Goal: Information Seeking & Learning: Learn about a topic

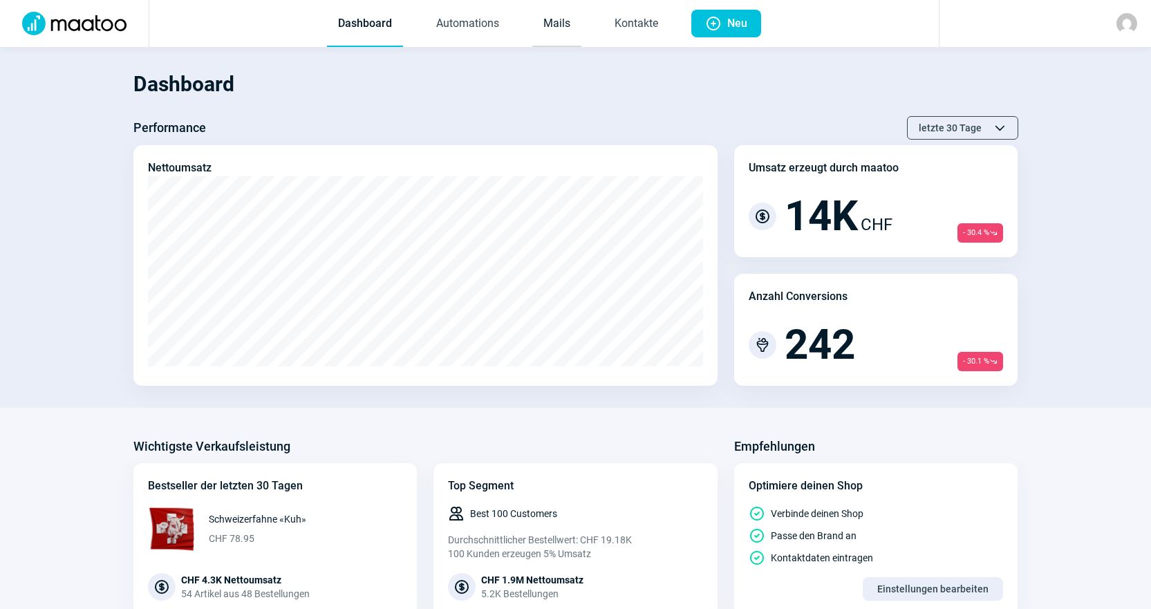
click at [532, 21] on link "Mails" at bounding box center [556, 24] width 49 height 46
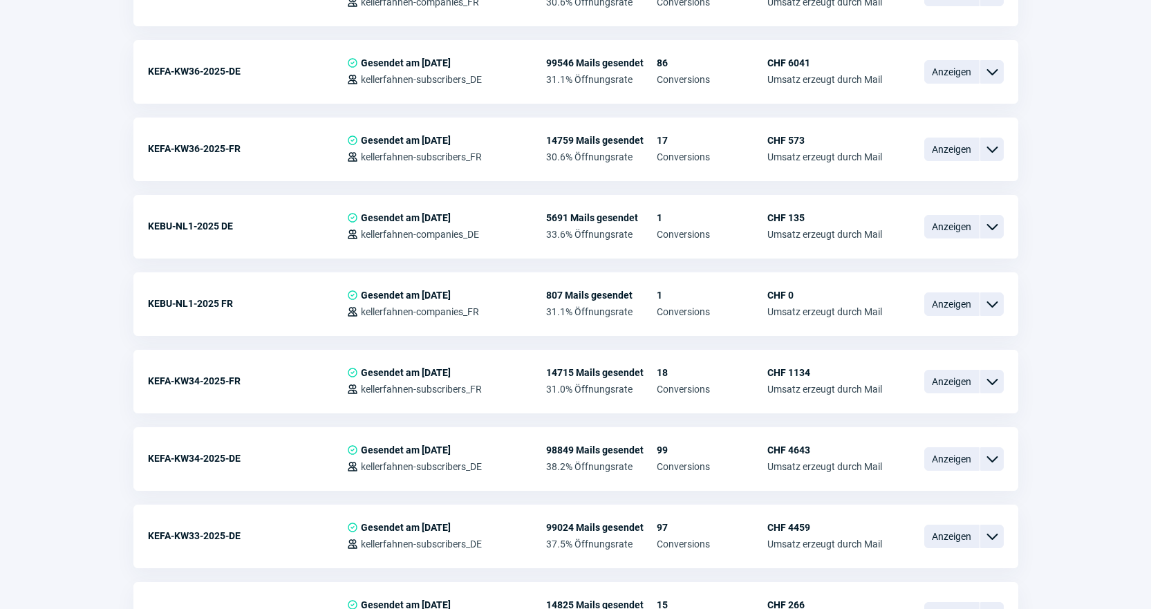
scroll to position [1175, 0]
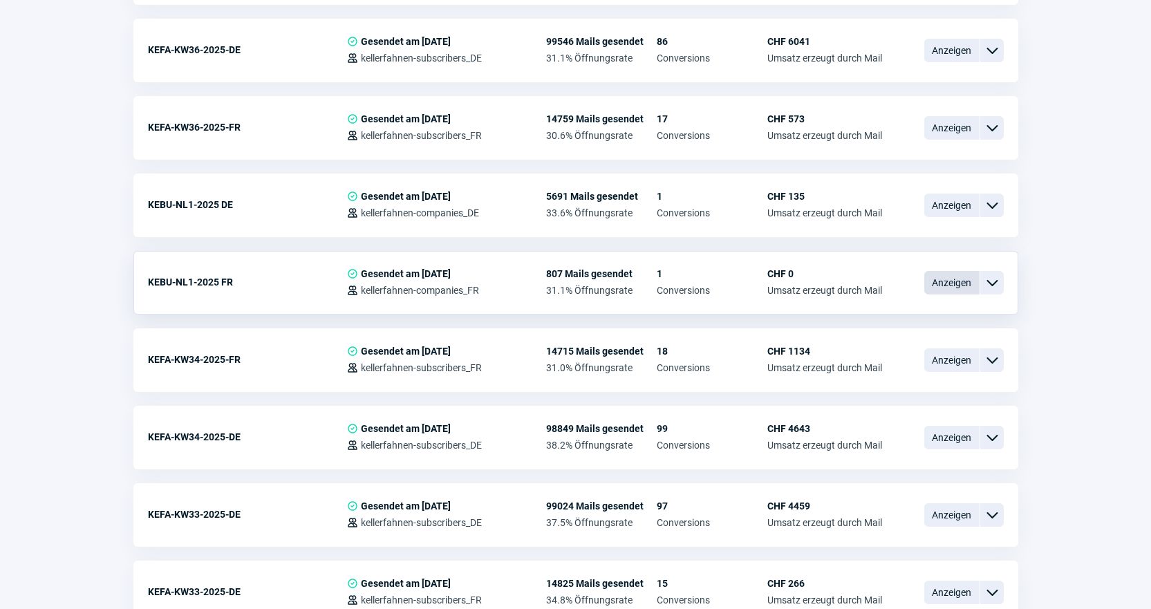
click at [946, 282] on span "Anzeigen" at bounding box center [951, 283] width 55 height 24
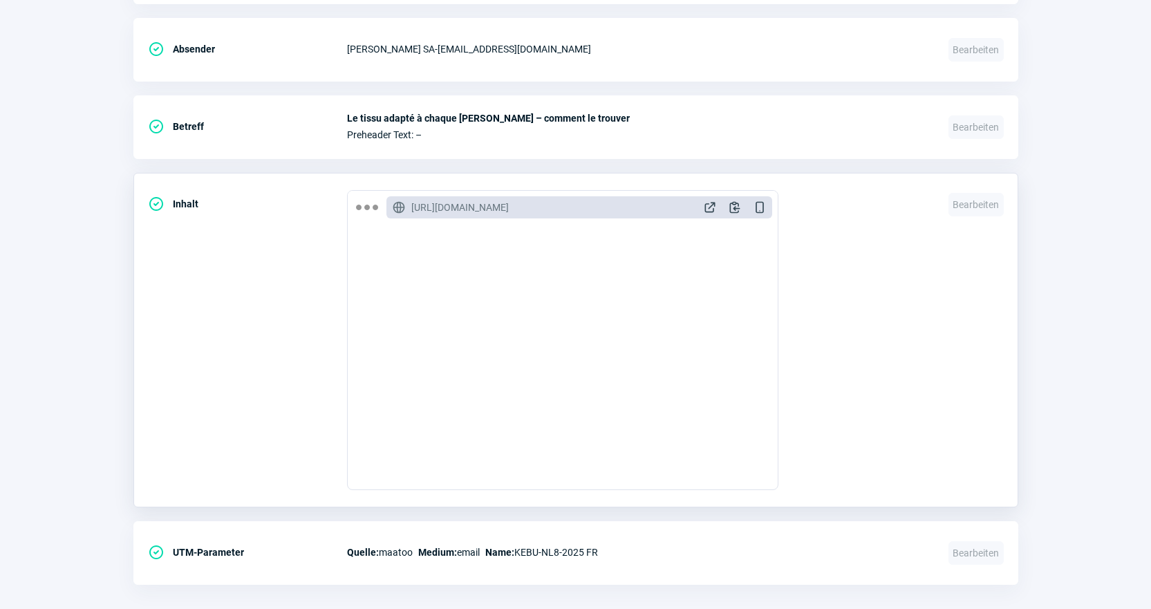
scroll to position [760, 0]
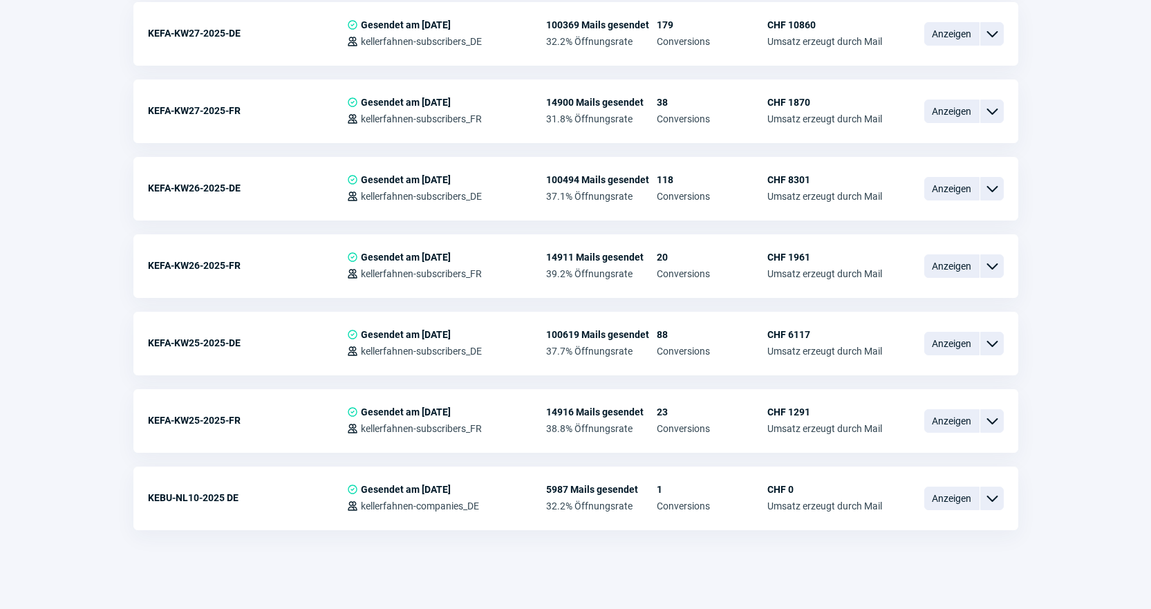
scroll to position [2277, 0]
click at [948, 487] on span "Anzeigen" at bounding box center [951, 497] width 55 height 24
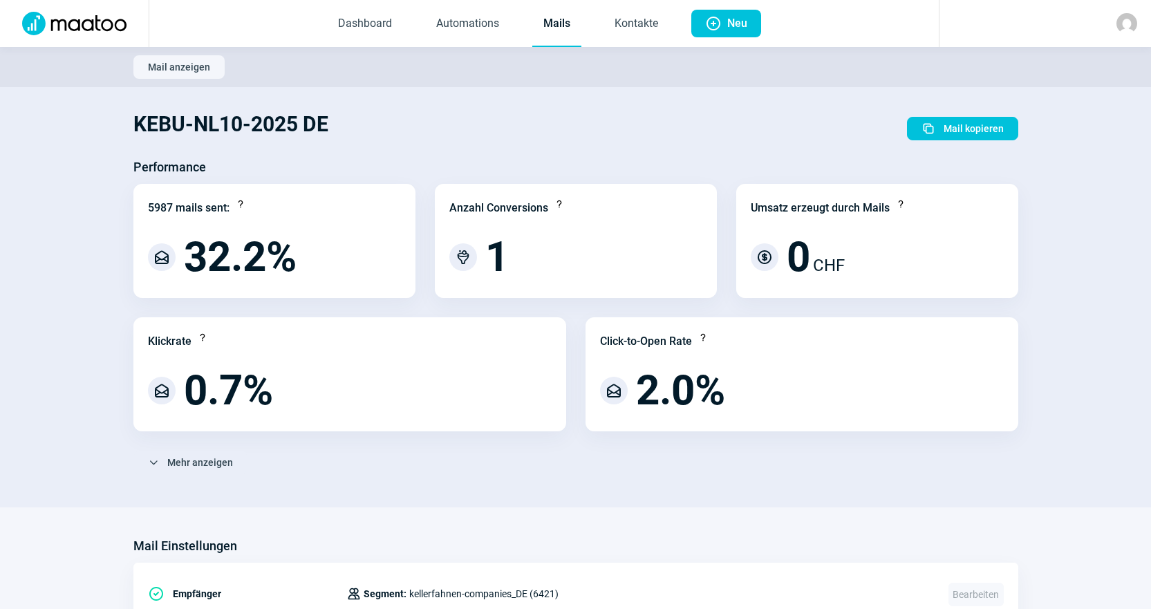
click at [543, 23] on link "Mails" at bounding box center [556, 24] width 49 height 46
